Goal: Transaction & Acquisition: Purchase product/service

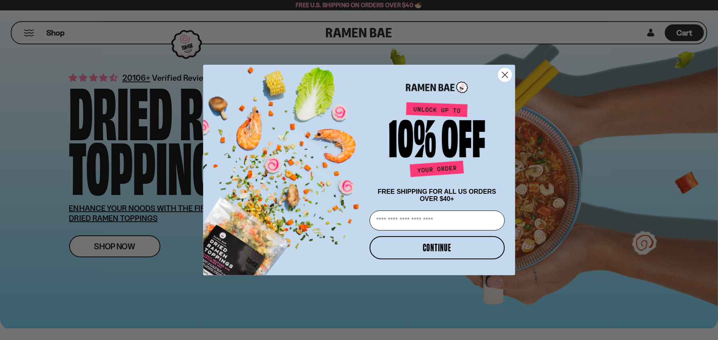
click at [509, 75] on circle "Close dialog" at bounding box center [504, 74] width 13 height 13
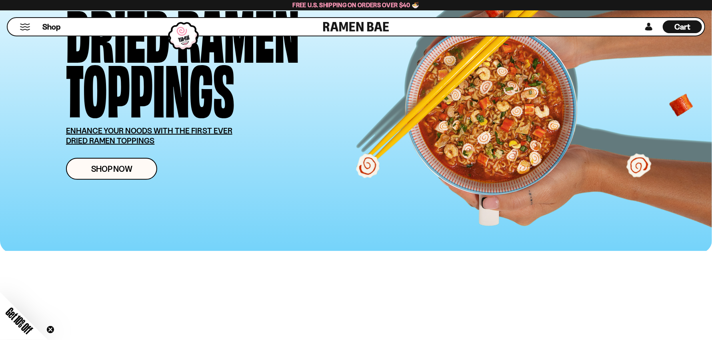
scroll to position [93, 0]
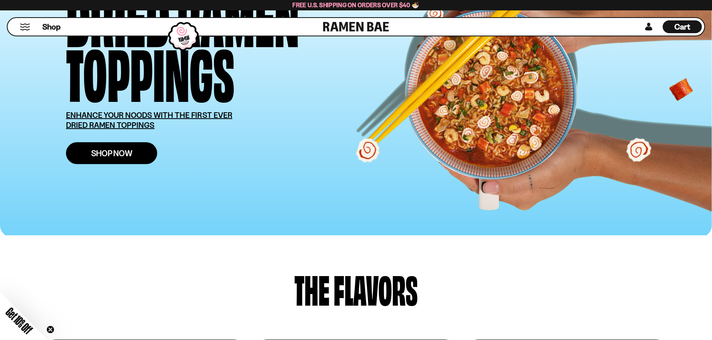
click at [115, 160] on link "Shop Now" at bounding box center [111, 153] width 91 height 22
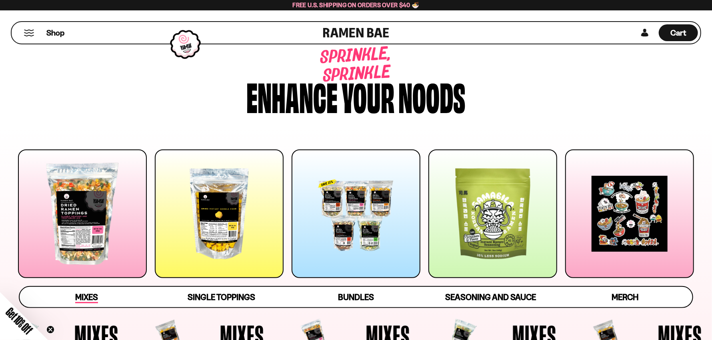
click at [108, 288] on link "Mixes" at bounding box center [87, 297] width 135 height 20
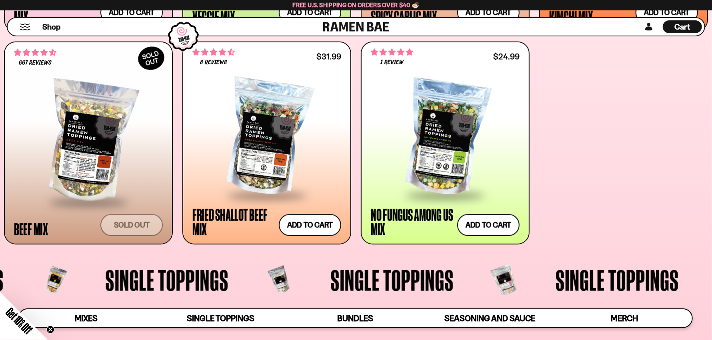
scroll to position [545, 0]
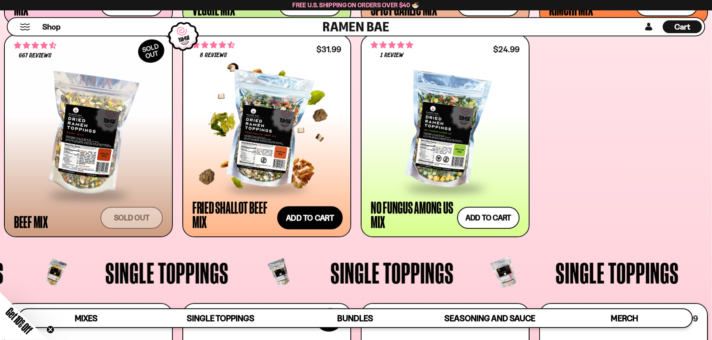
click at [310, 216] on button "Add to cart Add — Regular price $31.99 Regular price Sale price $31.99 Unit pri…" at bounding box center [310, 217] width 66 height 23
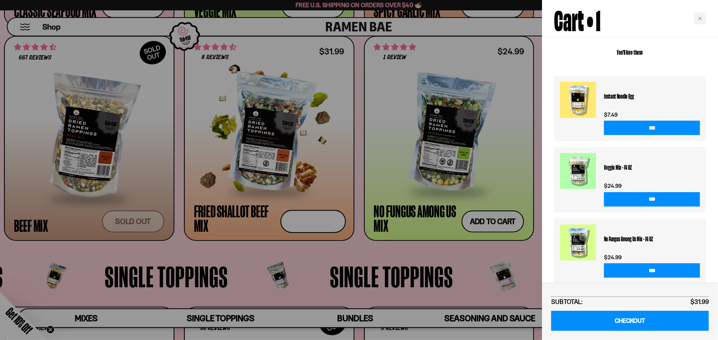
scroll to position [0, 0]
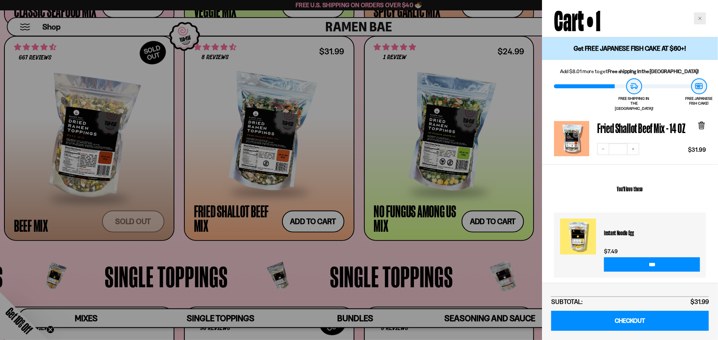
click at [698, 20] on div "Close cart" at bounding box center [700, 18] width 12 height 12
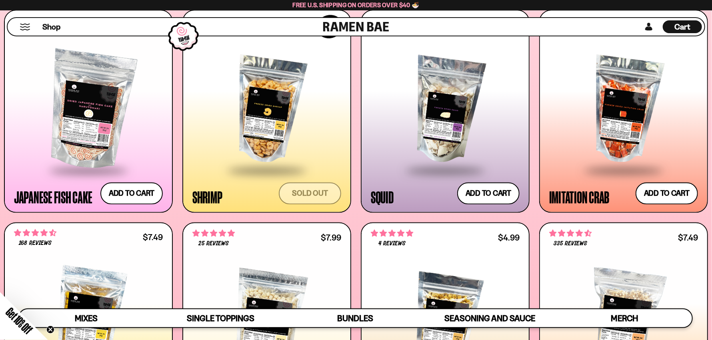
scroll to position [825, 0]
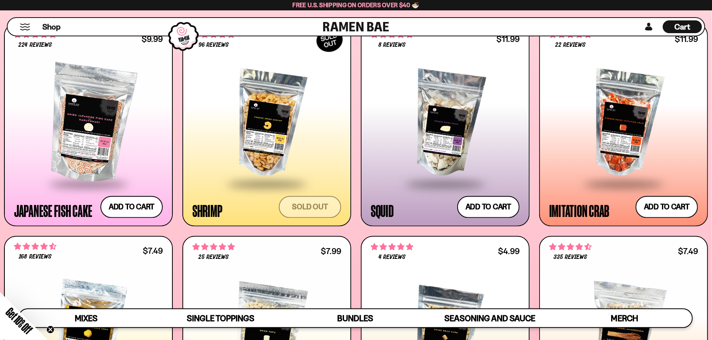
click at [673, 26] on div "Cart D0381C2F-513E-4F90-8A41-6F0A75DCBAAA" at bounding box center [682, 26] width 39 height 13
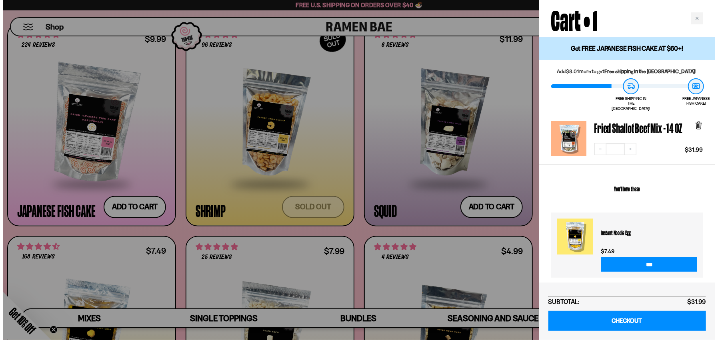
scroll to position [830, 0]
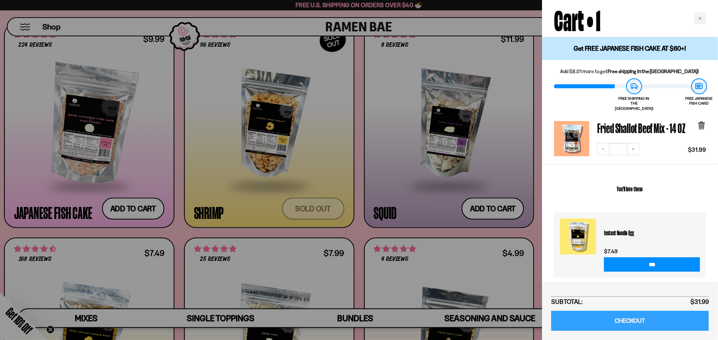
click at [639, 320] on link "CHECKOUT" at bounding box center [630, 321] width 158 height 20
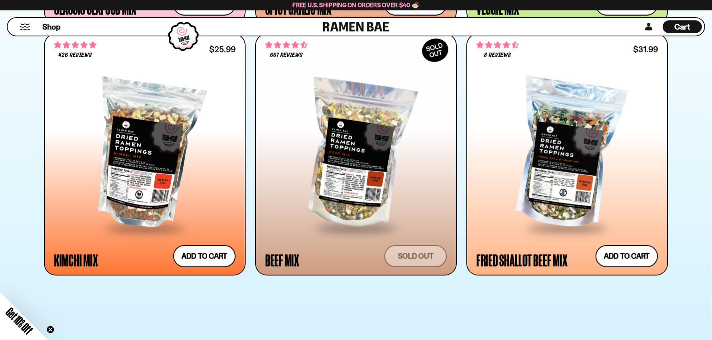
scroll to position [653, 0]
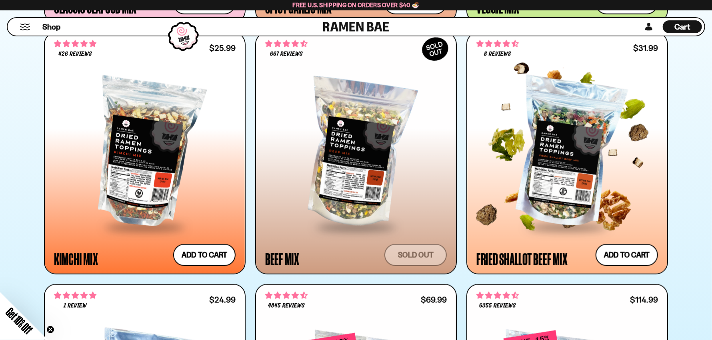
click at [558, 158] on div at bounding box center [567, 154] width 182 height 146
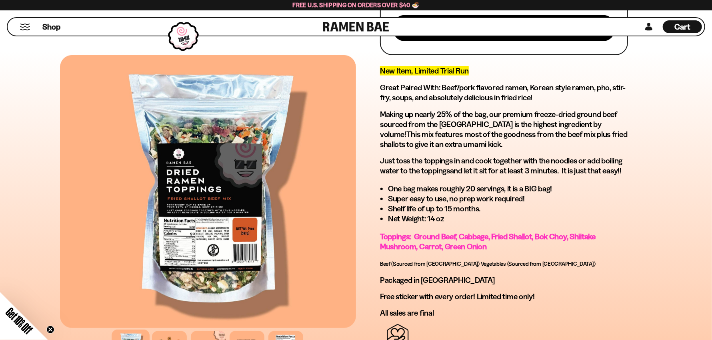
scroll to position [373, 0]
